Goal: Task Accomplishment & Management: Use online tool/utility

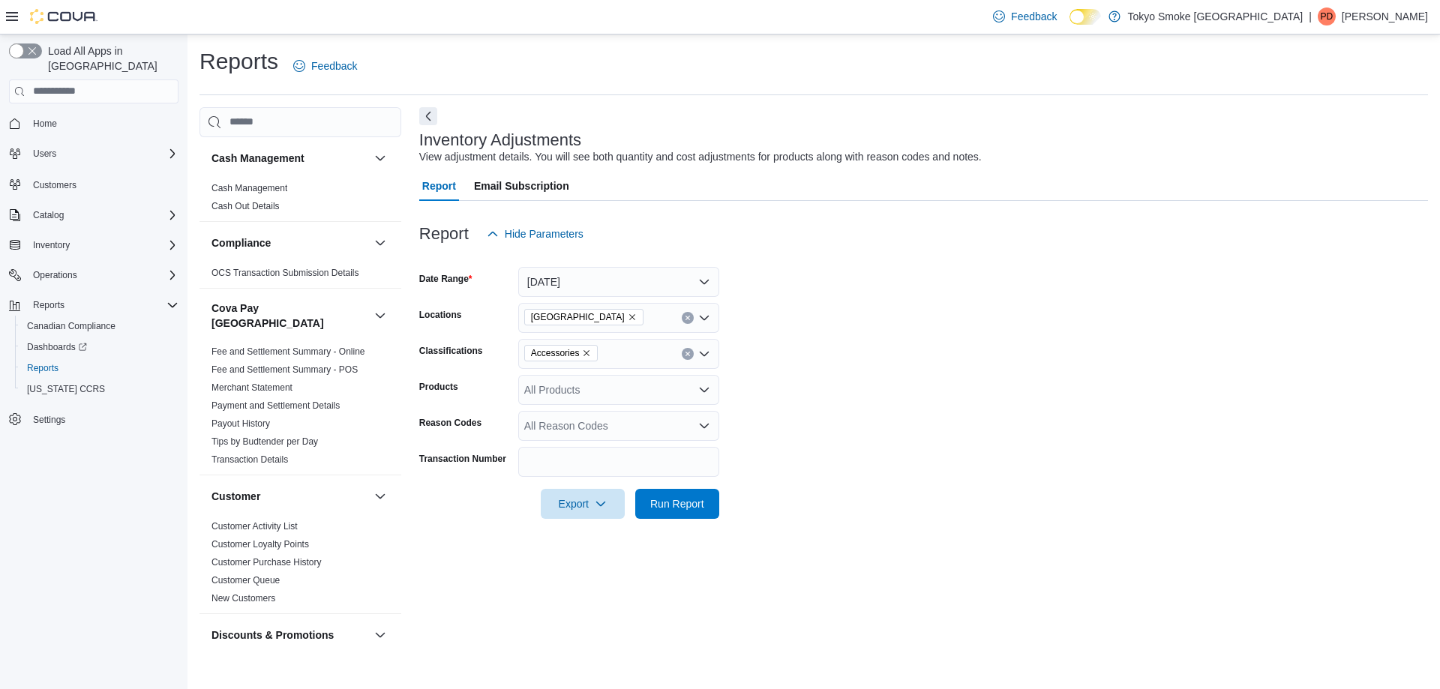
scroll to position [600, 0]
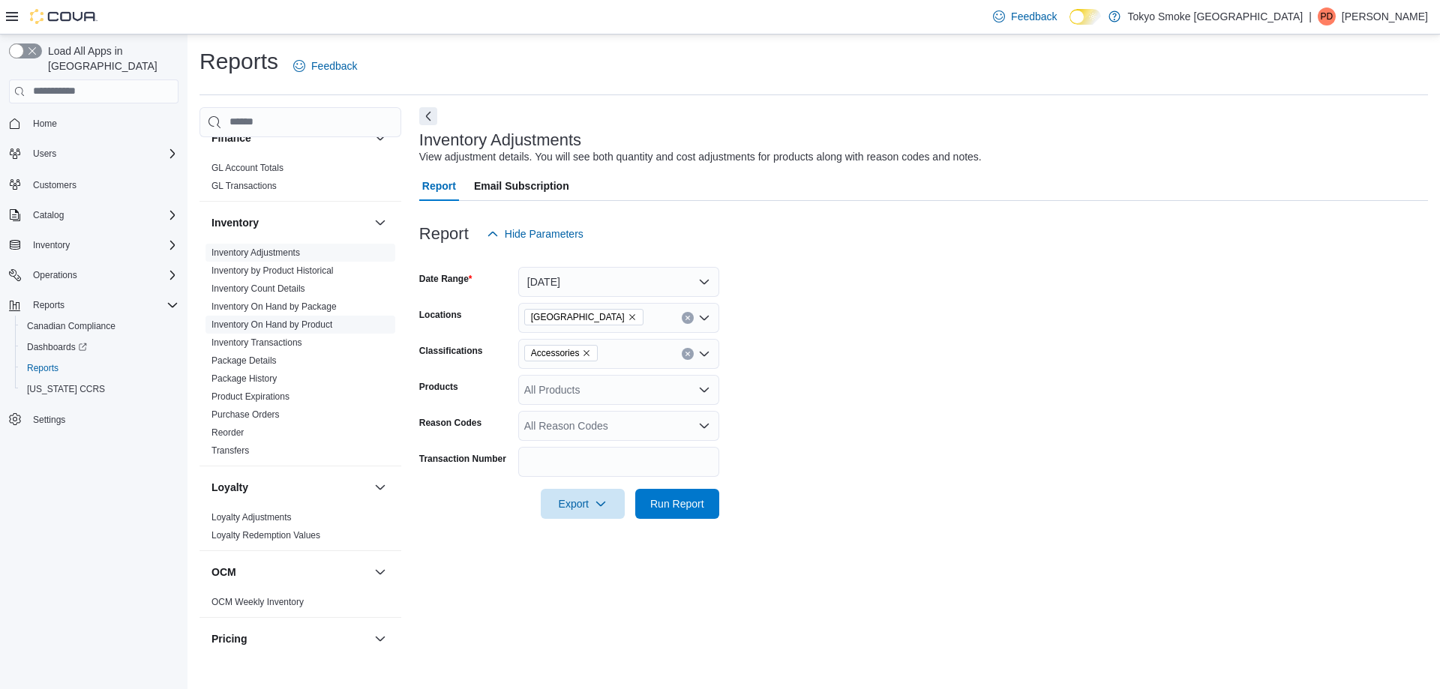
click at [303, 320] on link "Inventory On Hand by Product" at bounding box center [272, 325] width 121 height 11
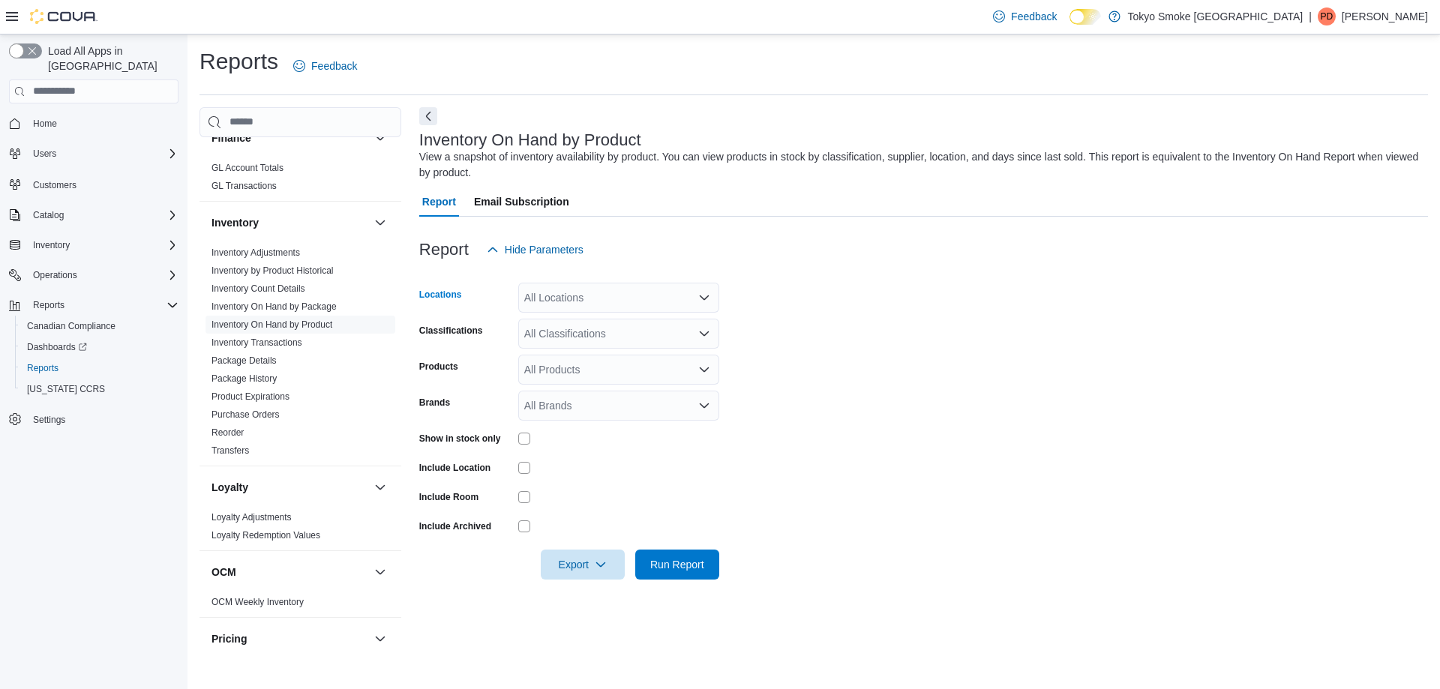
click at [590, 305] on div "All Locations" at bounding box center [618, 298] width 201 height 30
type input "***"
click at [585, 317] on span "[GEOGRAPHIC_DATA]" at bounding box center [613, 323] width 110 height 15
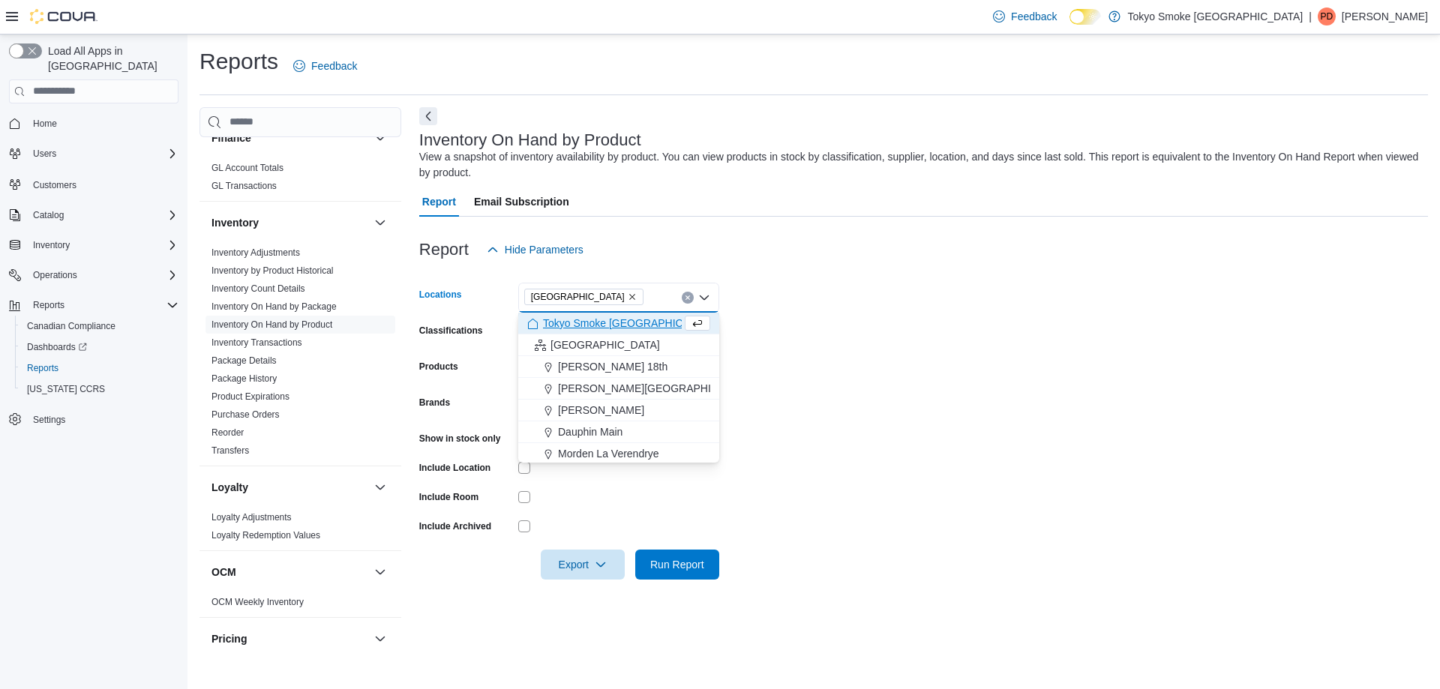
click at [969, 296] on form "Locations [GEOGRAPHIC_DATA] Combo box. Selected. [GEOGRAPHIC_DATA]. Press Backs…" at bounding box center [923, 422] width 1009 height 315
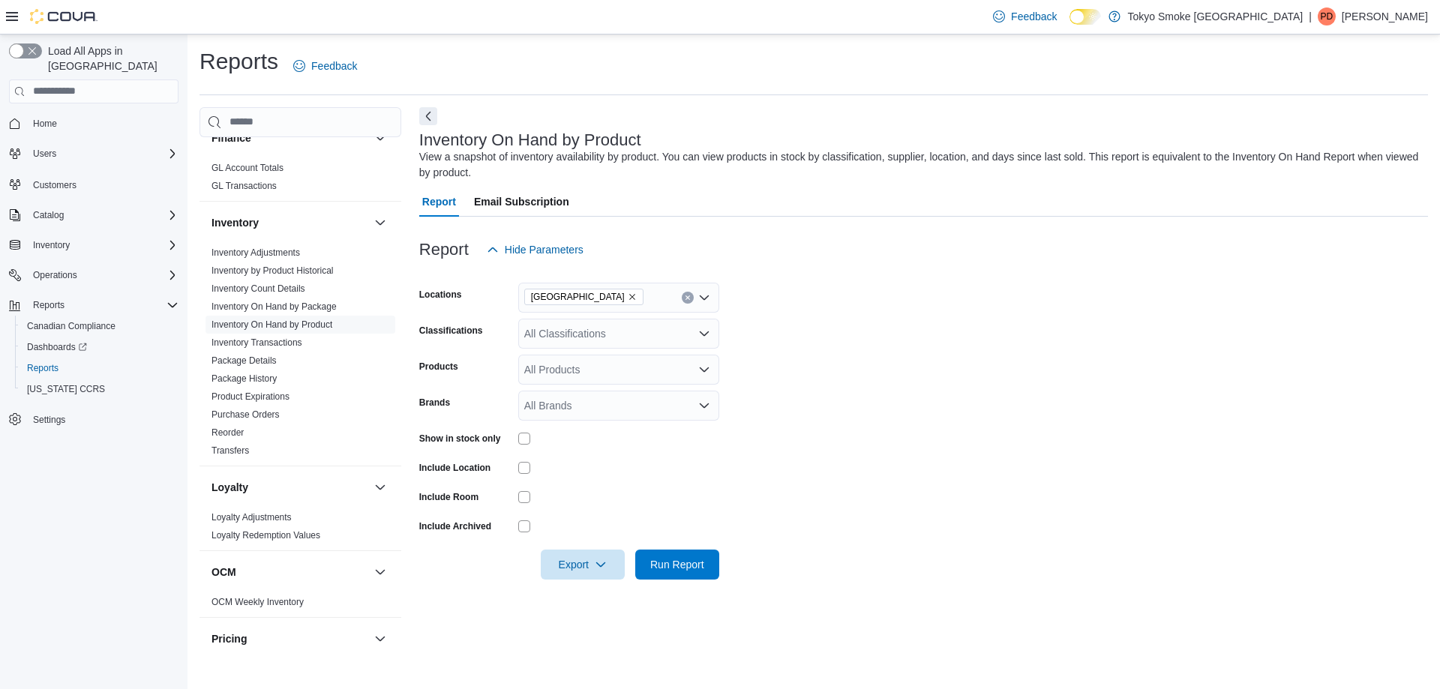
click at [593, 343] on div "All Classifications" at bounding box center [618, 334] width 201 height 30
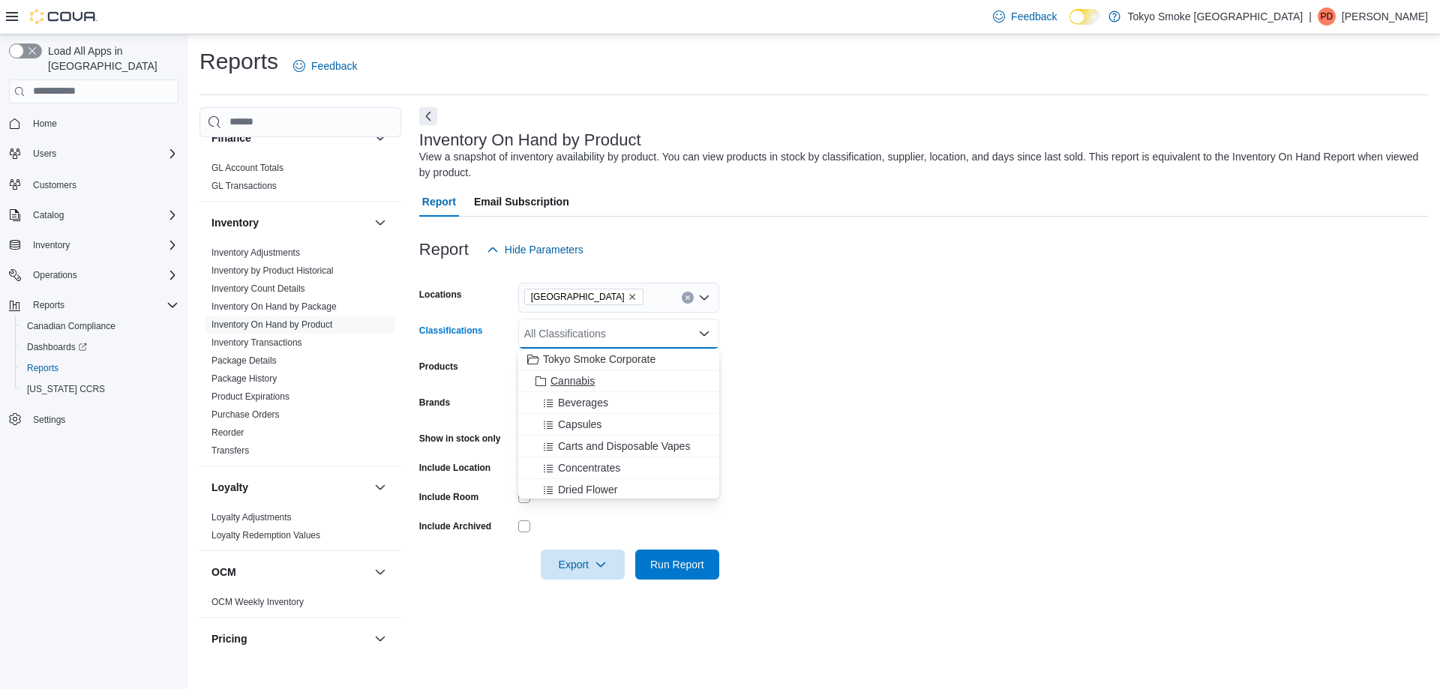
click at [581, 380] on span "Cannabis" at bounding box center [573, 381] width 44 height 15
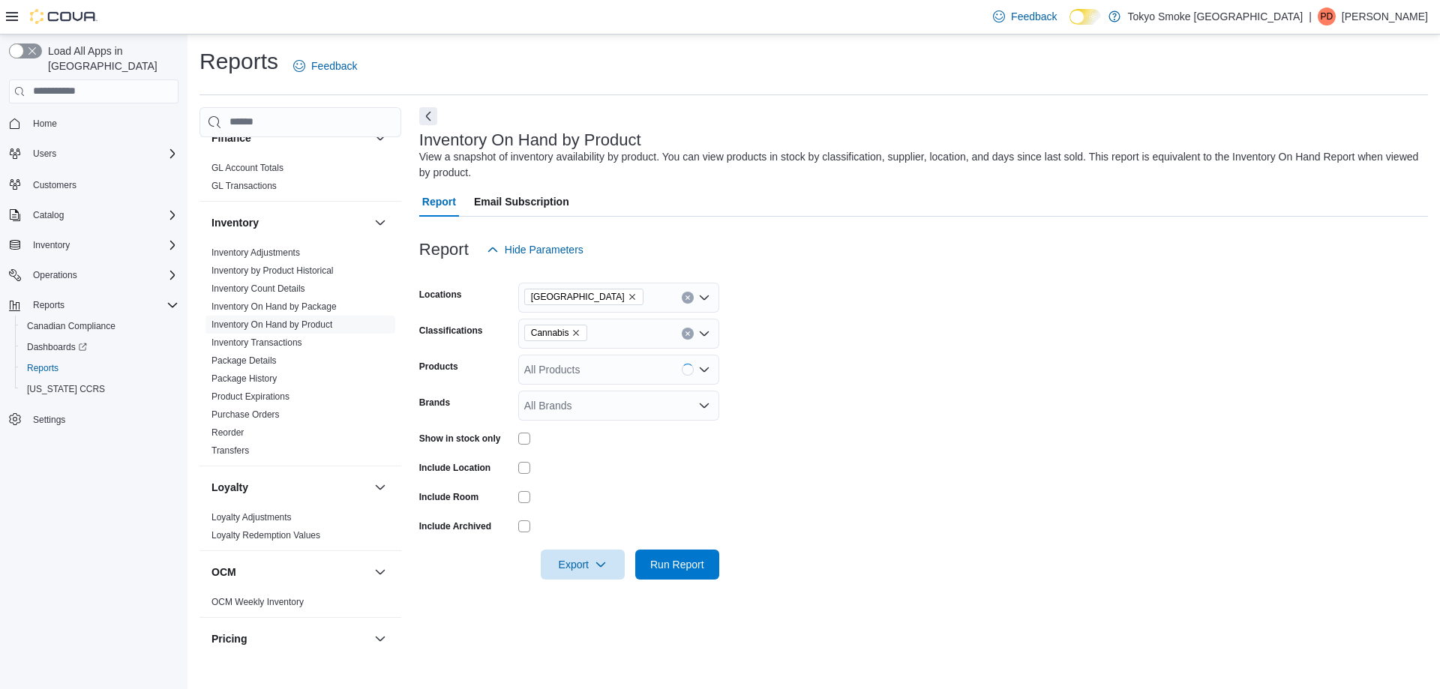
click at [846, 370] on form "Locations Thunder Bay Memorial Classifications Cannabis Products All Products B…" at bounding box center [923, 422] width 1009 height 315
click at [594, 575] on span "Export" at bounding box center [583, 564] width 66 height 30
click at [592, 592] on span "Export to Excel" at bounding box center [585, 595] width 68 height 12
click at [571, 563] on span "Export" at bounding box center [583, 564] width 66 height 30
click at [572, 602] on button "Export to Excel" at bounding box center [585, 595] width 86 height 30
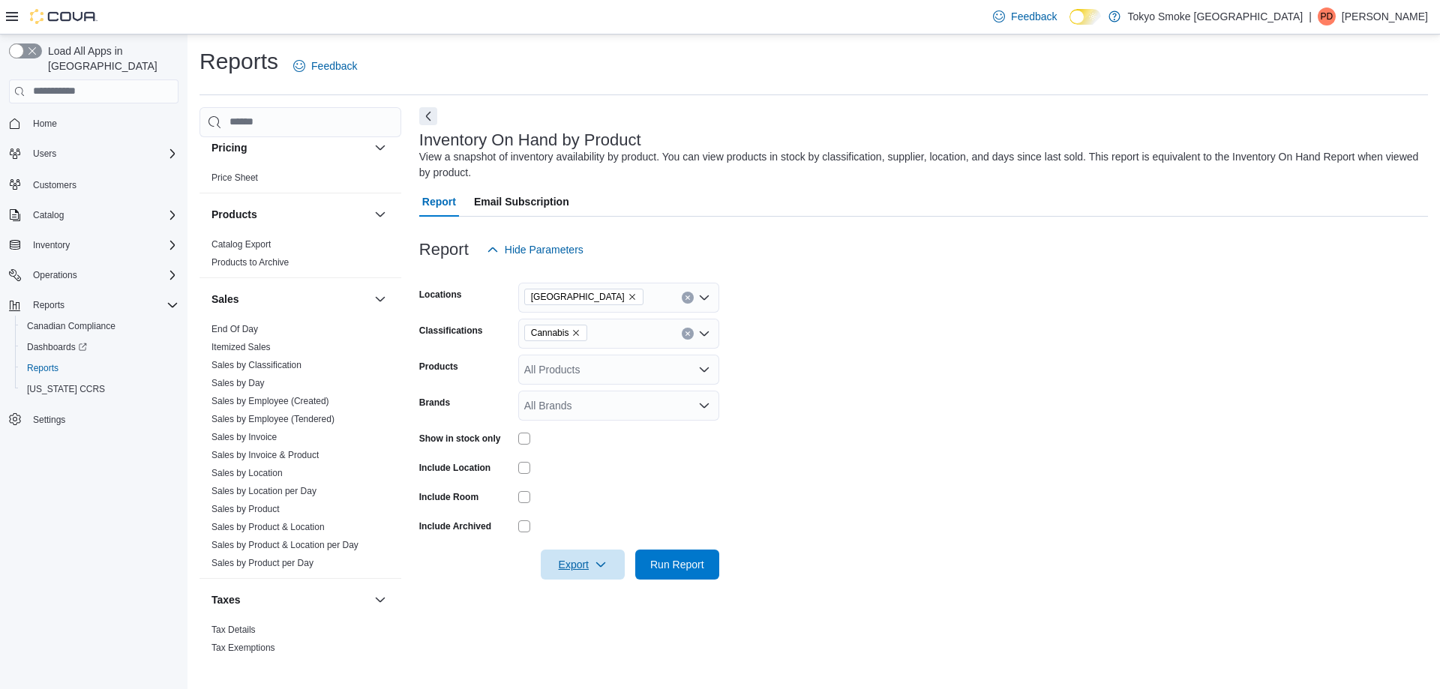
scroll to position [1104, 0]
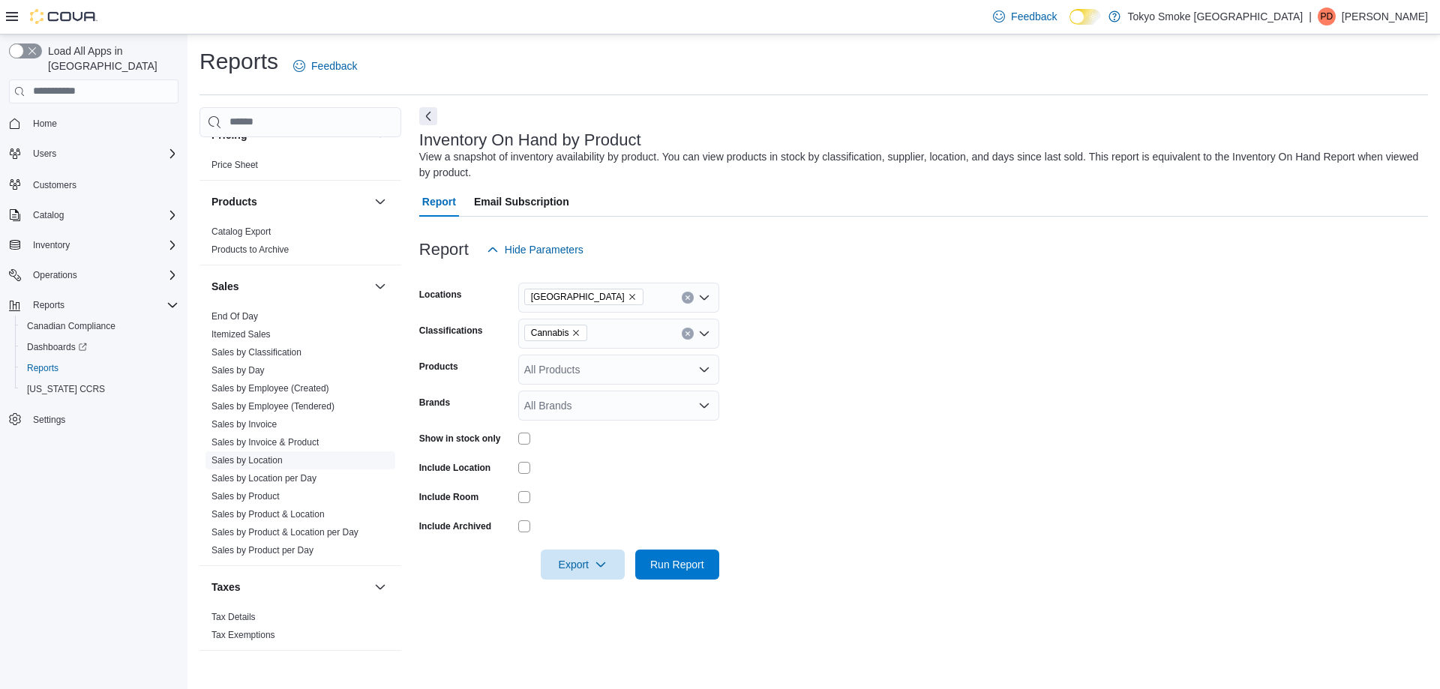
click at [243, 455] on link "Sales by Location" at bounding box center [247, 460] width 71 height 11
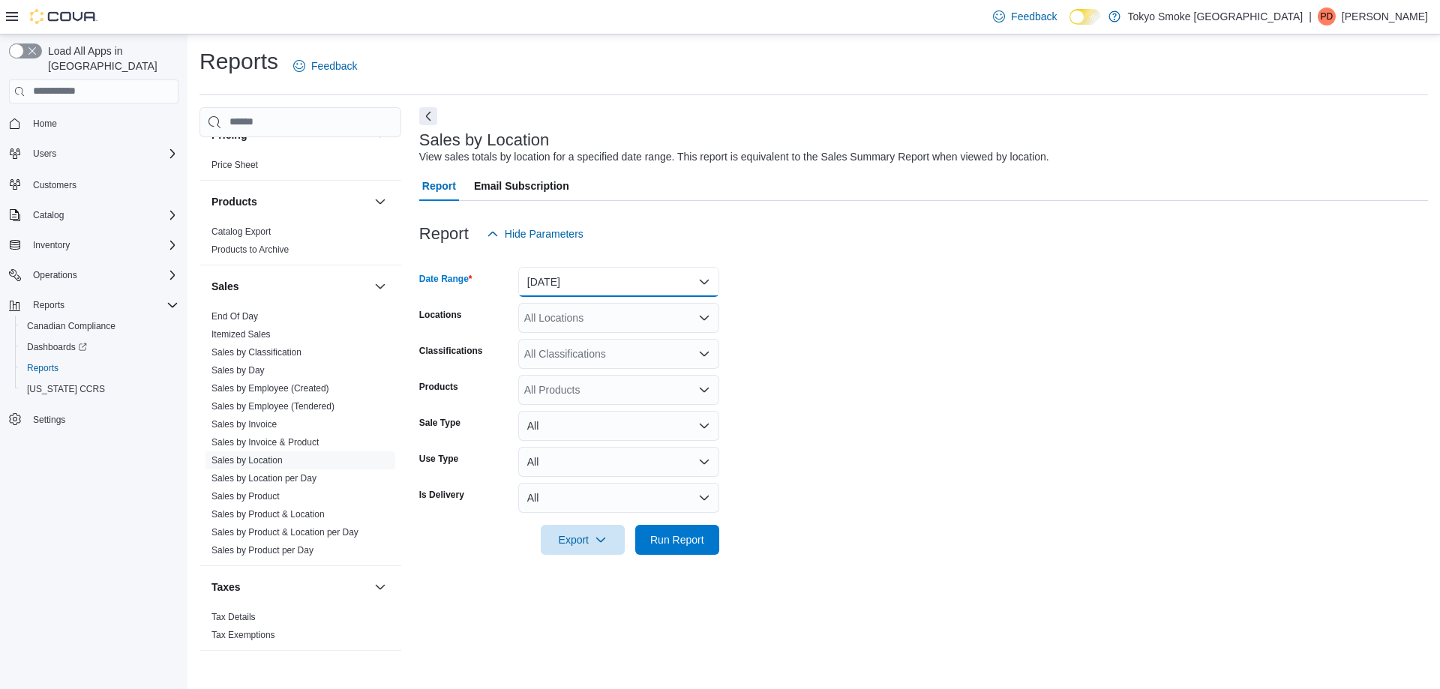
click at [567, 280] on button "[DATE]" at bounding box center [618, 282] width 201 height 30
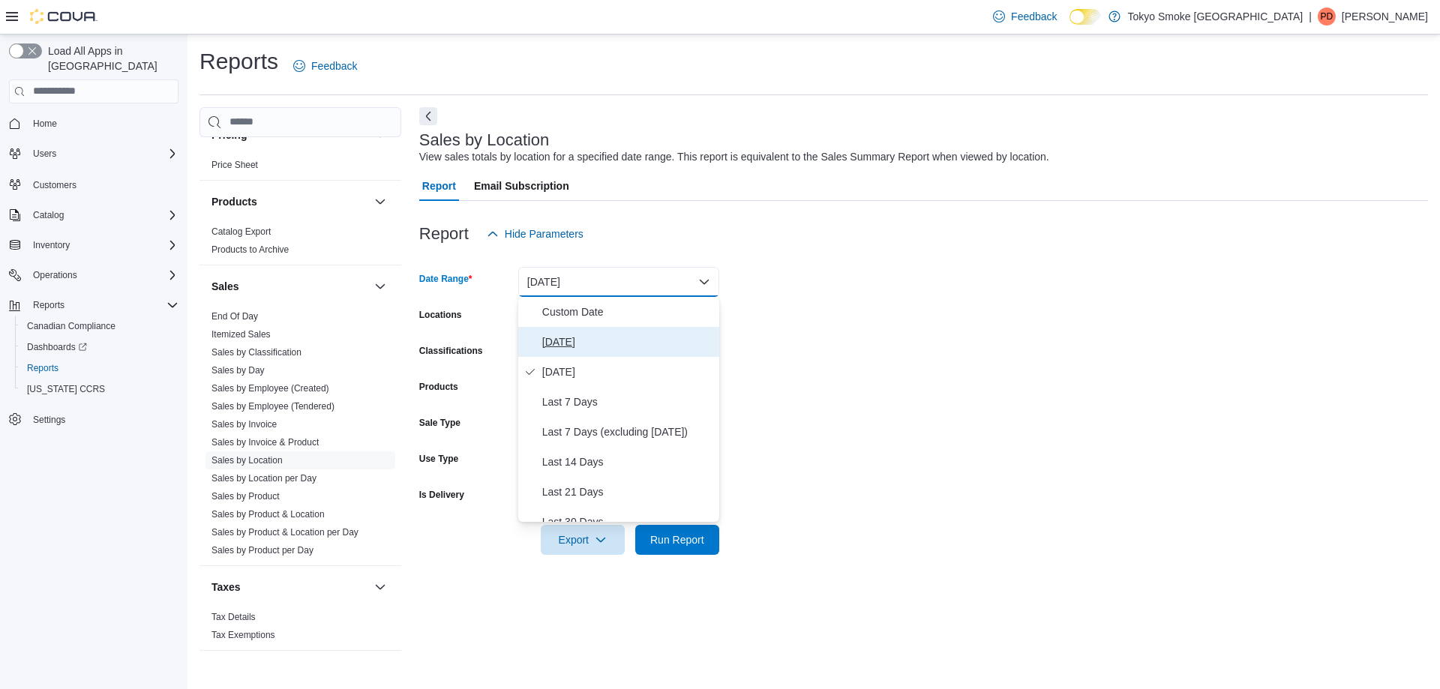
click at [554, 344] on span "[DATE]" at bounding box center [627, 342] width 171 height 18
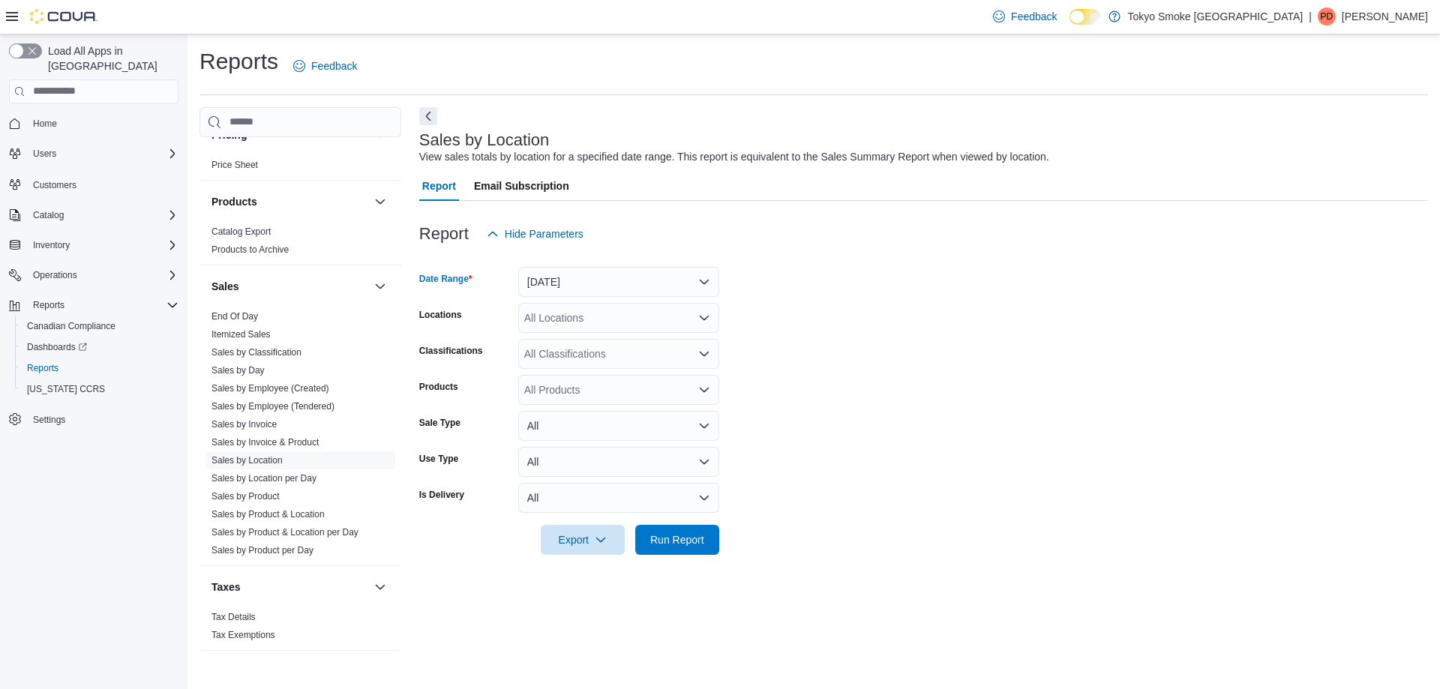
click at [578, 326] on div "All Locations" at bounding box center [618, 318] width 201 height 30
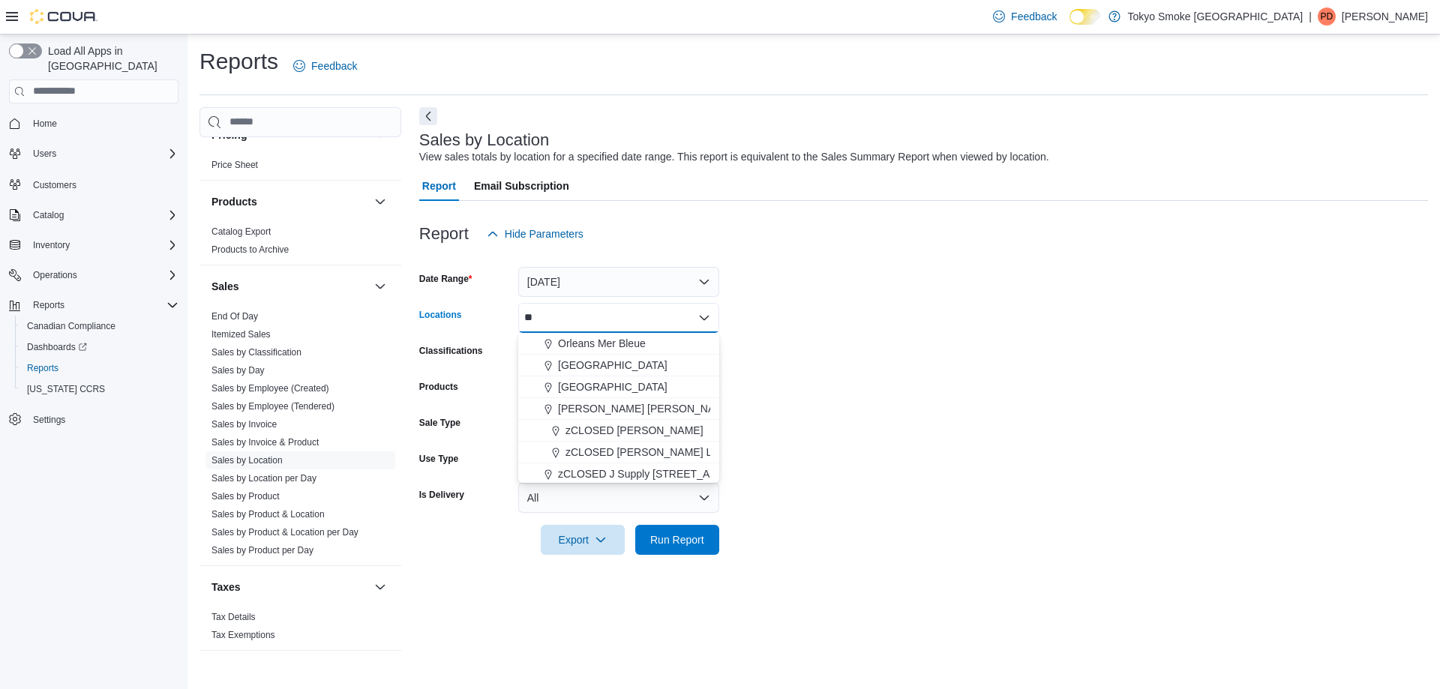
type input "*"
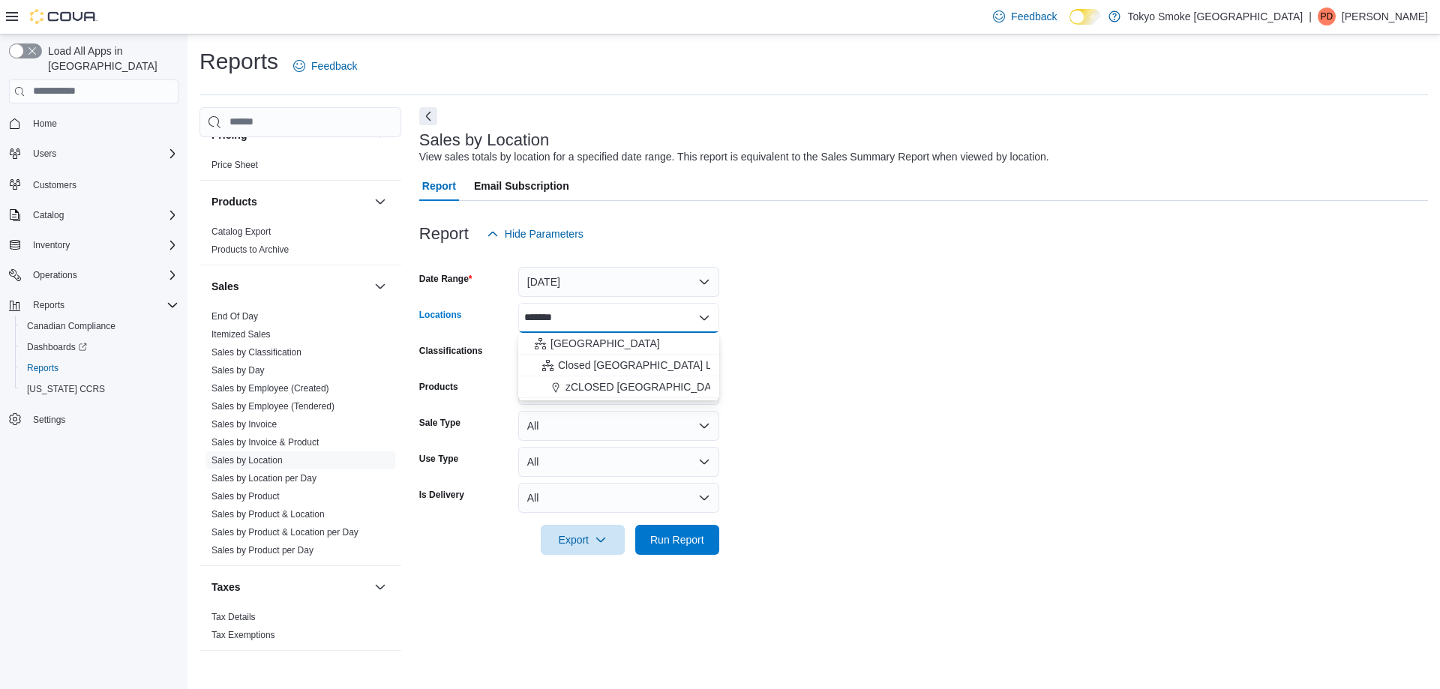
type input "*******"
click at [593, 306] on body "Feedback Dark Mode [GEOGRAPHIC_DATA] Smoke [GEOGRAPHIC_DATA] | PD [PERSON_NAME]…" at bounding box center [720, 344] width 1440 height 689
click at [575, 344] on span "[GEOGRAPHIC_DATA]" at bounding box center [606, 343] width 110 height 15
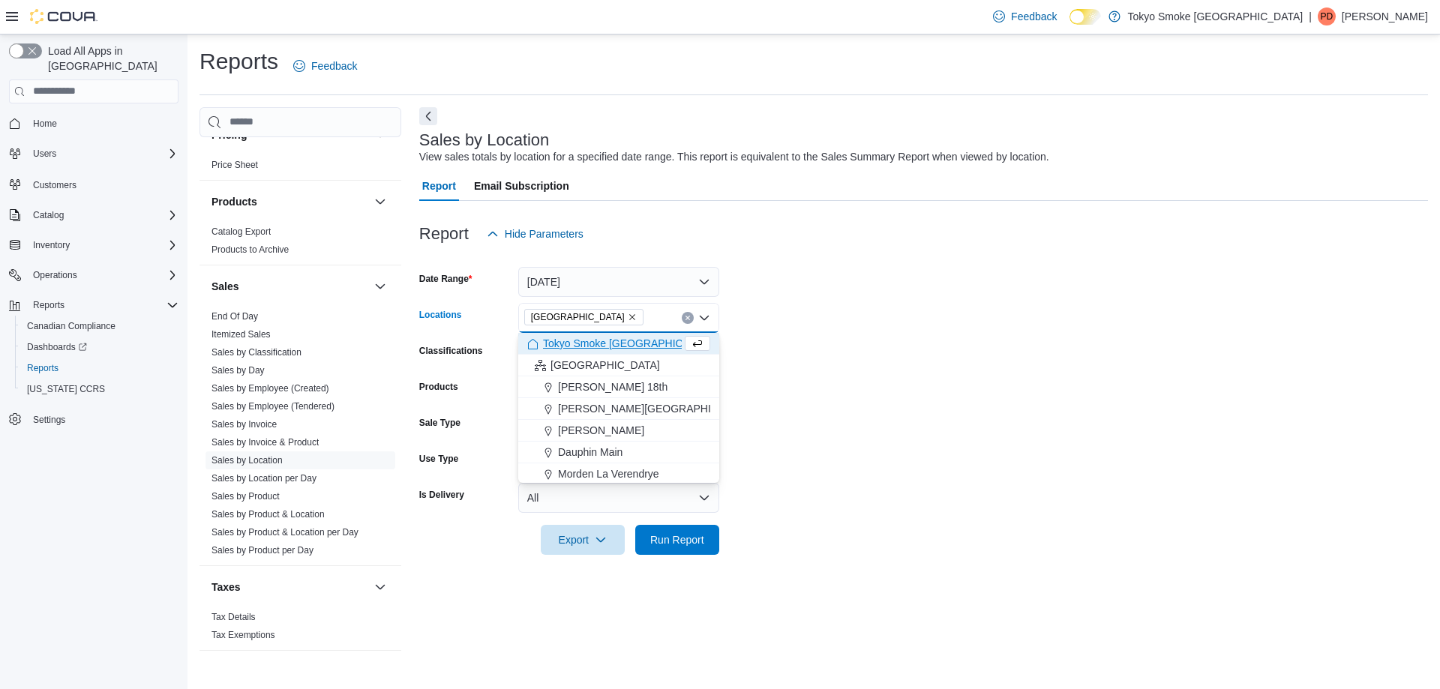
click at [869, 394] on form "Date Range [DATE] Locations [GEOGRAPHIC_DATA] Combo box. Selected. [GEOGRAPHIC_…" at bounding box center [923, 402] width 1009 height 306
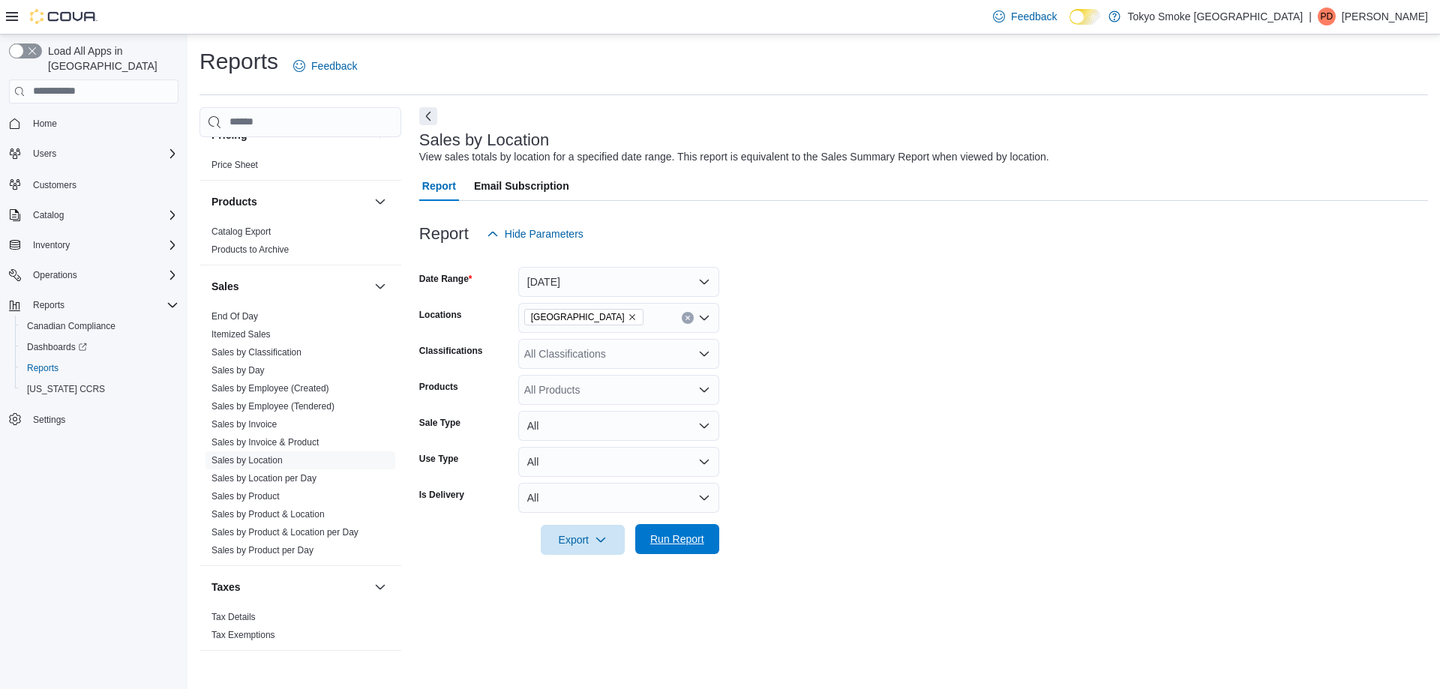
drag, startPoint x: 671, startPoint y: 535, endPoint x: 956, endPoint y: 419, distance: 307.6
click at [671, 536] on span "Run Report" at bounding box center [677, 539] width 54 height 15
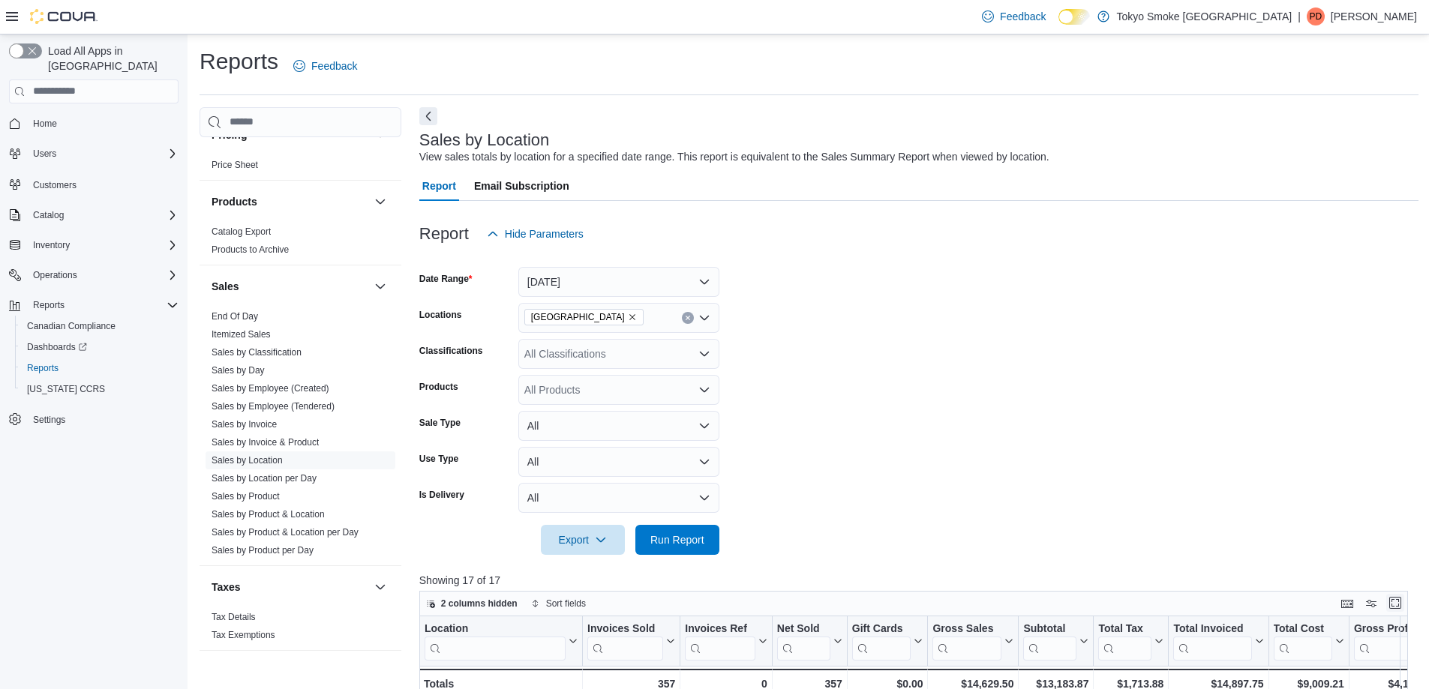
click at [1404, 605] on button "Enter fullscreen" at bounding box center [1395, 603] width 18 height 18
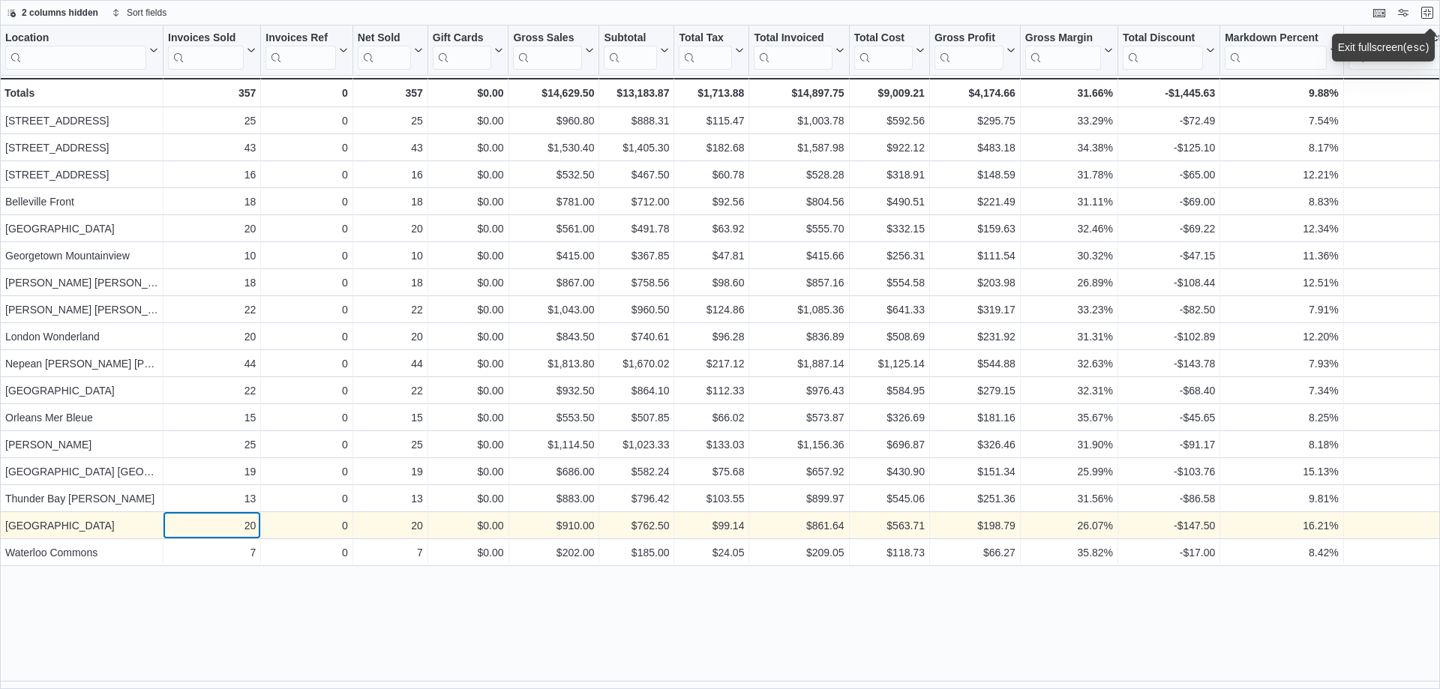
click at [233, 528] on div "20" at bounding box center [212, 526] width 88 height 18
click at [569, 528] on div "$910.00" at bounding box center [554, 526] width 81 height 18
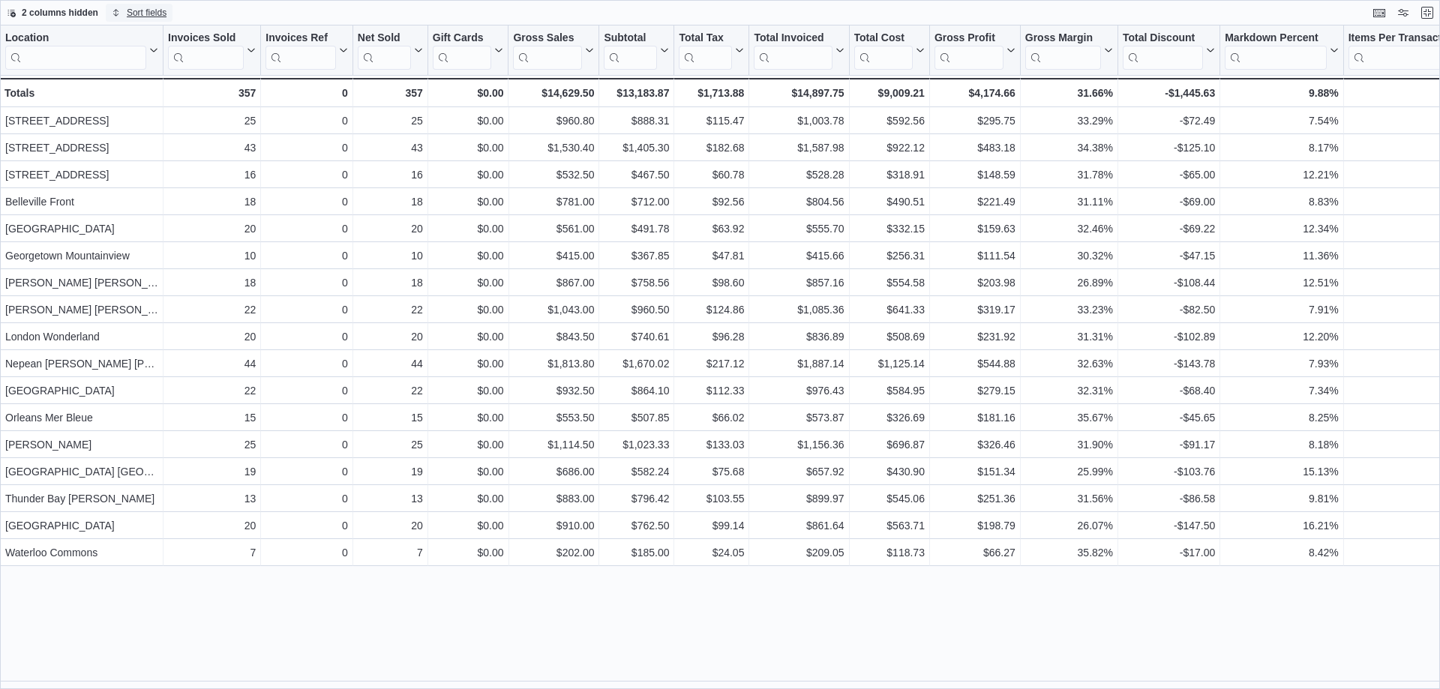
click at [129, 12] on span "Sort fields" at bounding box center [147, 13] width 40 height 12
click at [158, 65] on span "Pick fields to sort by" at bounding box center [152, 71] width 80 height 12
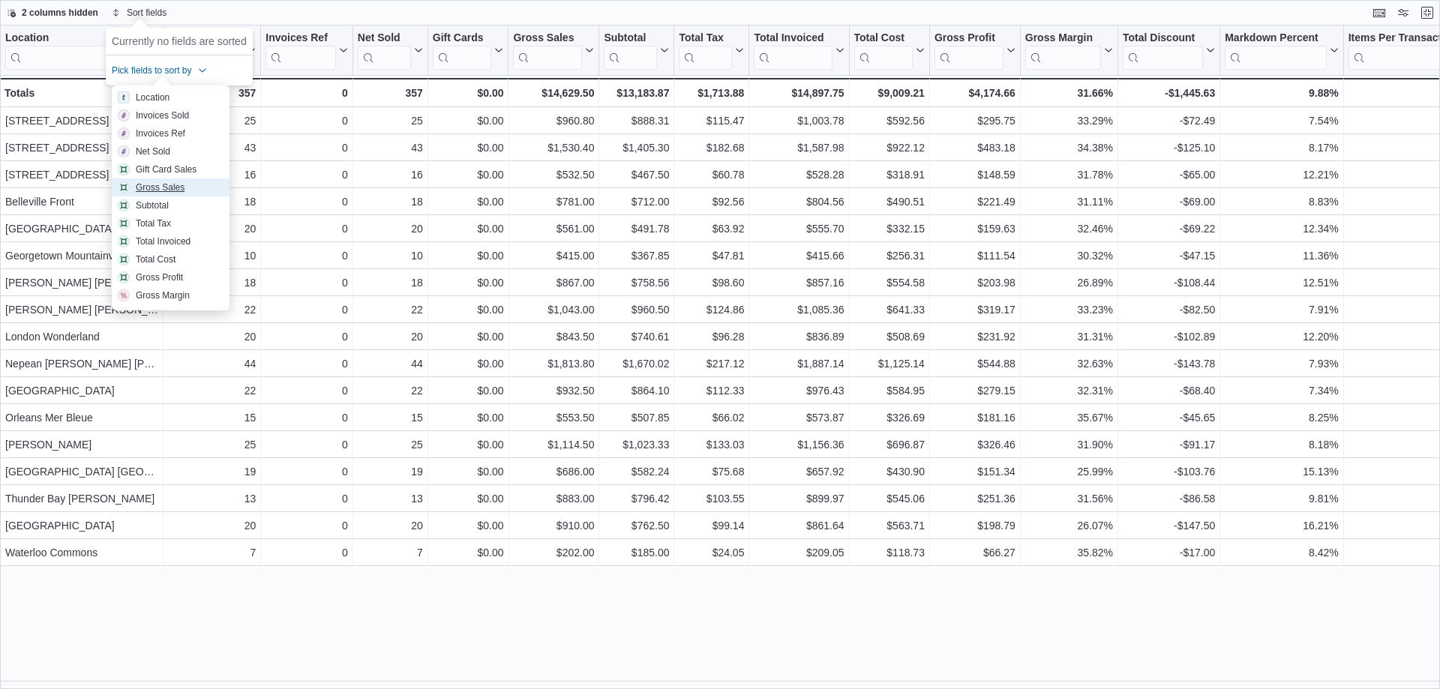
click at [155, 188] on div "Gross Sales" at bounding box center [160, 188] width 49 height 12
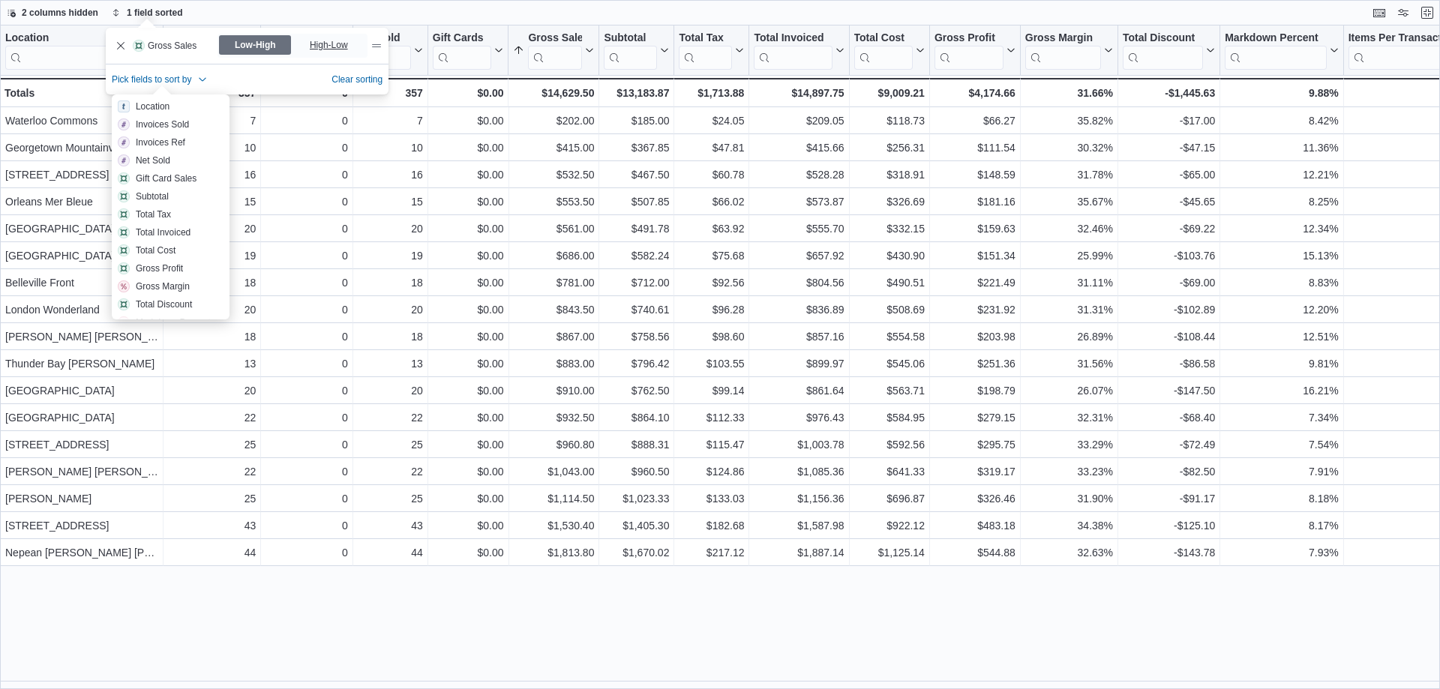
click at [326, 51] on span "High-Low" at bounding box center [330, 45] width 41 height 23
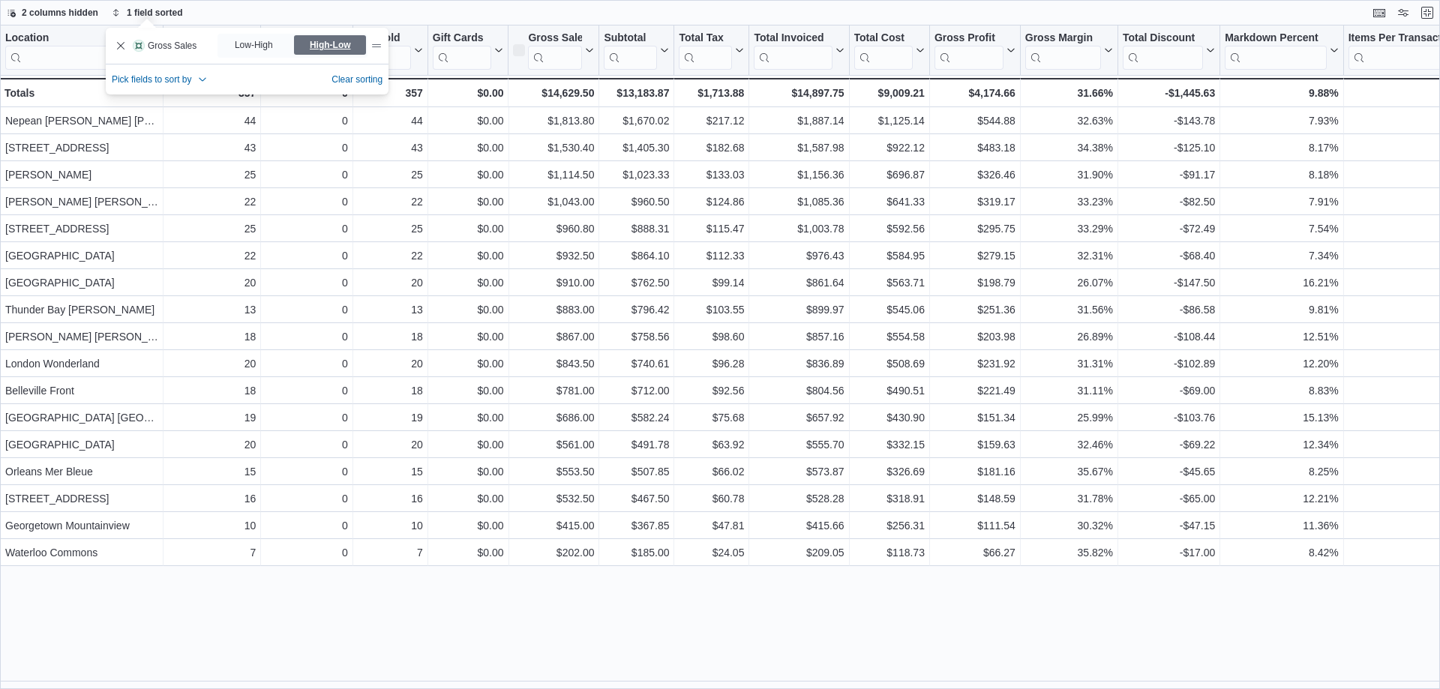
click at [329, 47] on span "High-Low" at bounding box center [330, 45] width 41 height 23
click at [394, 620] on div "Location Click to view column header actions Invoices Sold Click to view column…" at bounding box center [720, 358] width 1440 height 664
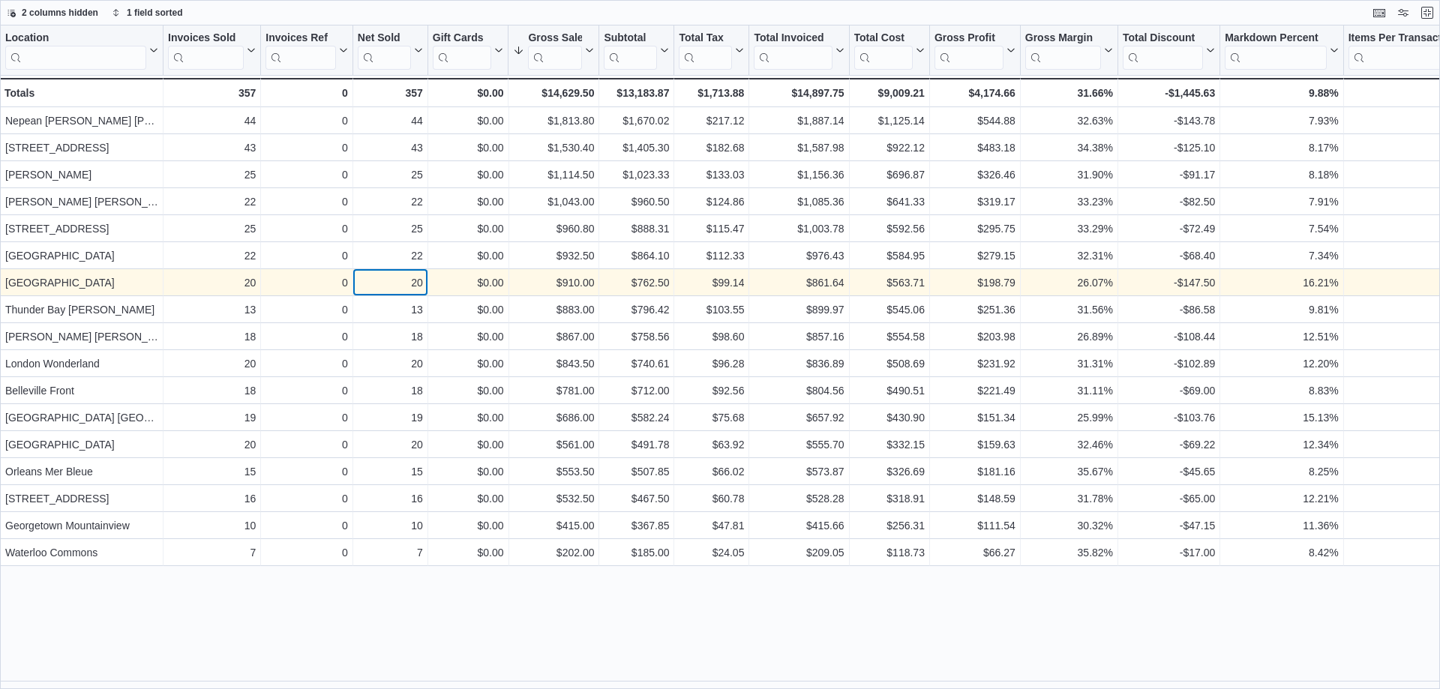
click at [393, 280] on div "20" at bounding box center [390, 283] width 65 height 18
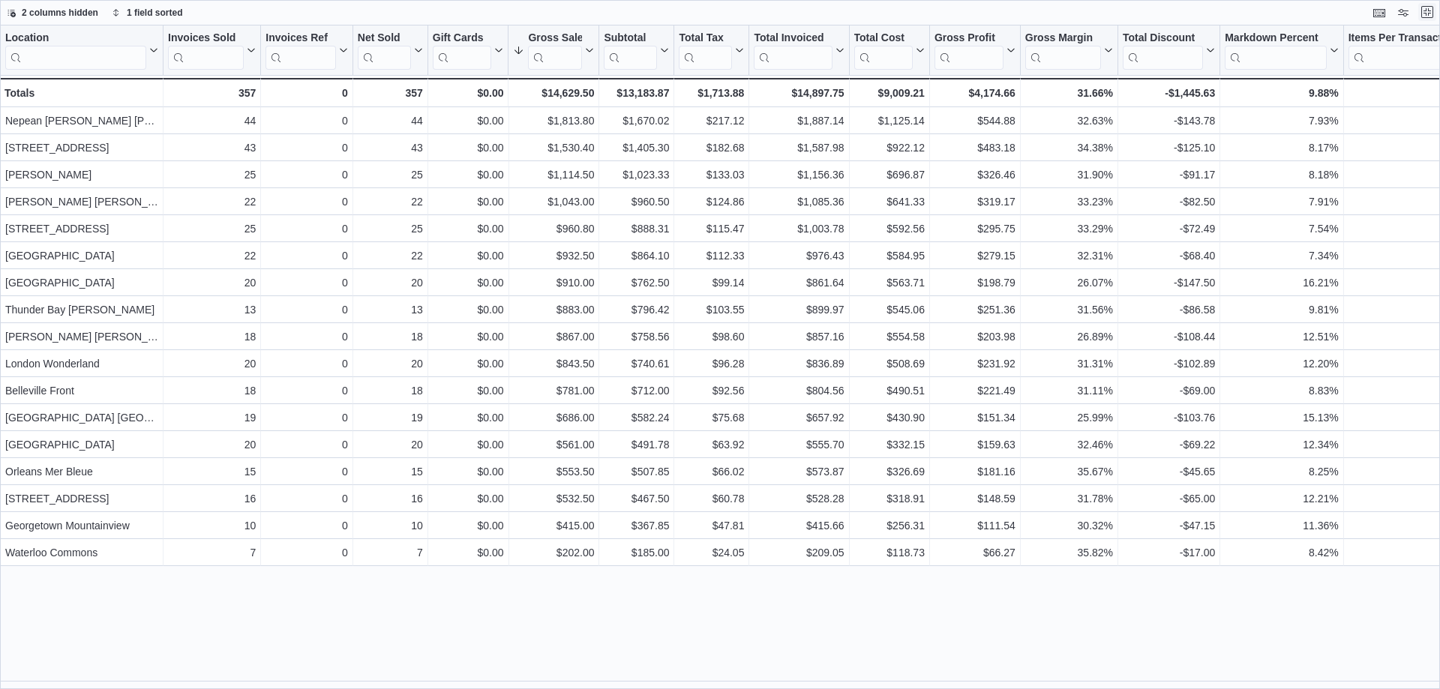
click at [1429, 14] on button "Exit fullscreen" at bounding box center [1428, 12] width 18 height 18
